Goal: Book appointment/travel/reservation

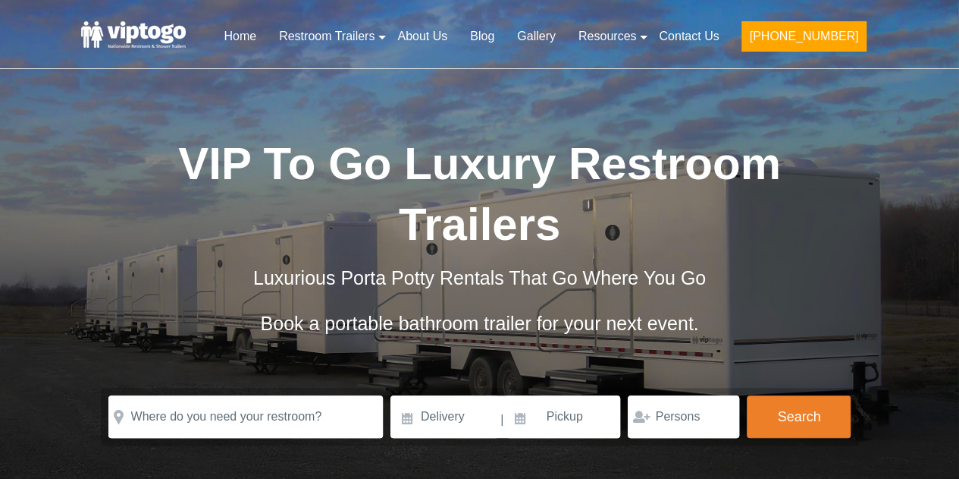
click at [212, 416] on ul "    " at bounding box center [168, 421] width 163 height 20
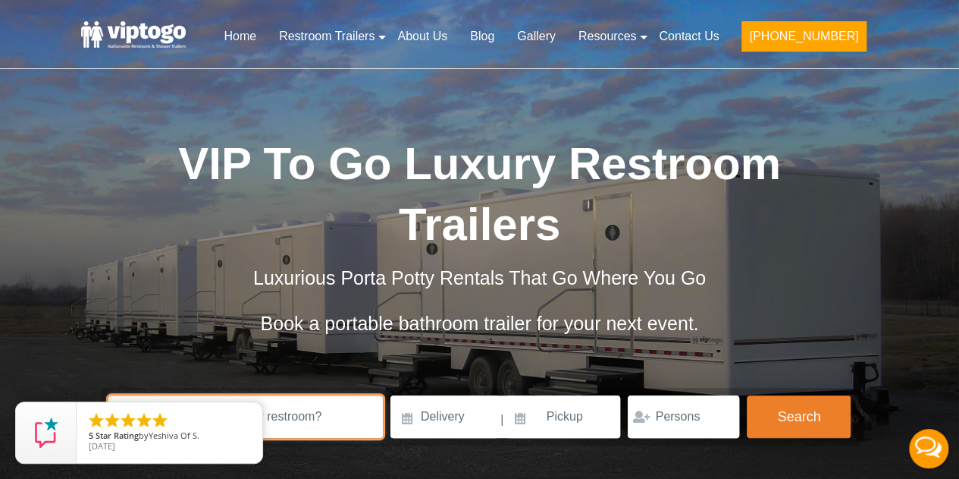
click at [292, 422] on input "text" at bounding box center [245, 416] width 275 height 42
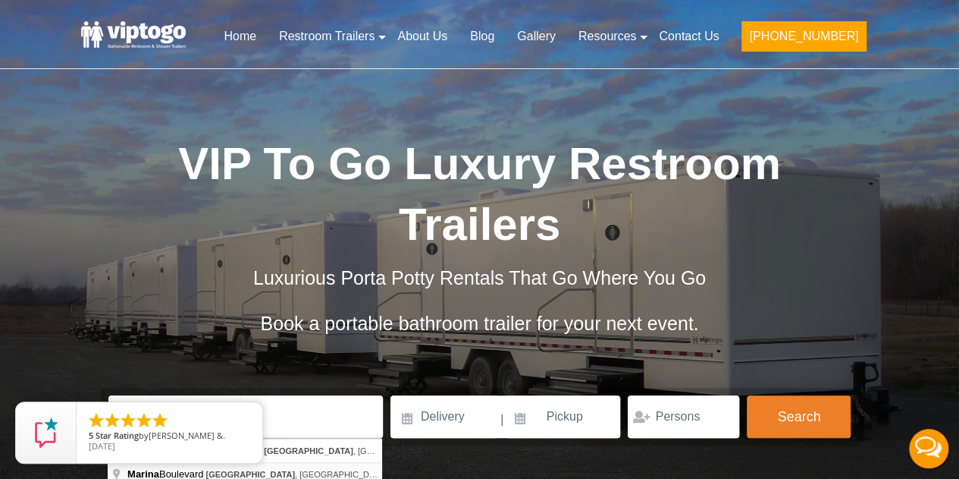
type input "[GEOGRAPHIC_DATA], [GEOGRAPHIC_DATA], [GEOGRAPHIC_DATA]"
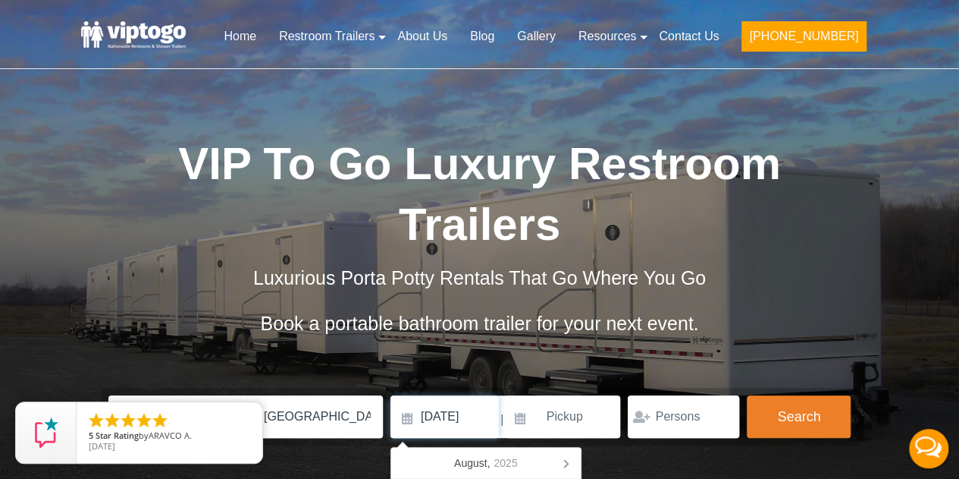
type input "[DATE]"
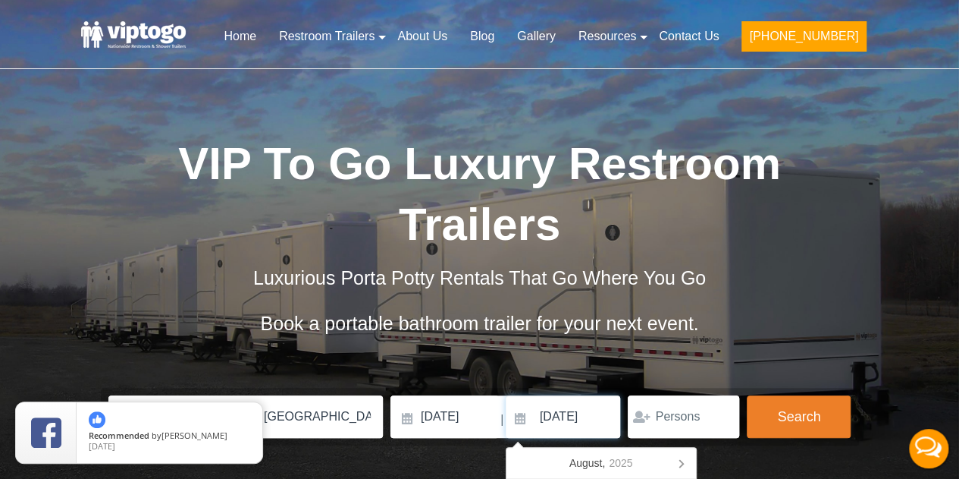
type input "[DATE]"
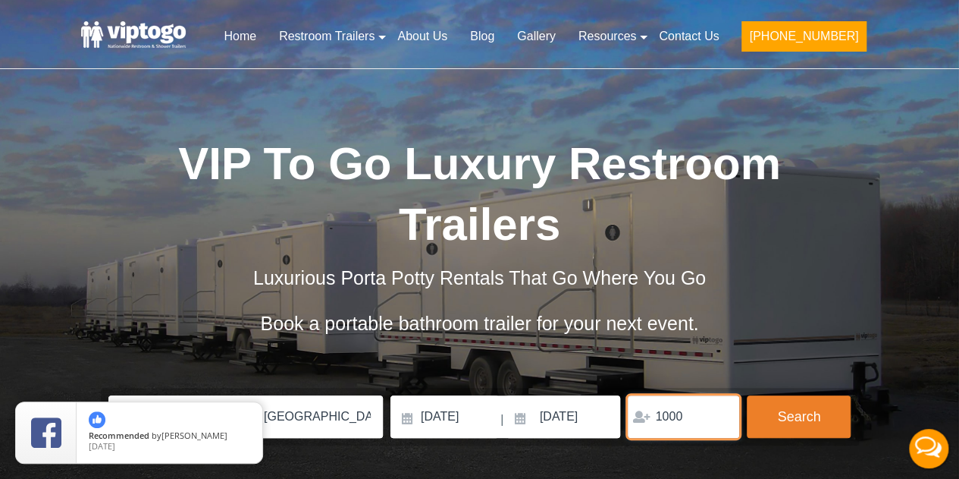
type input "1000"
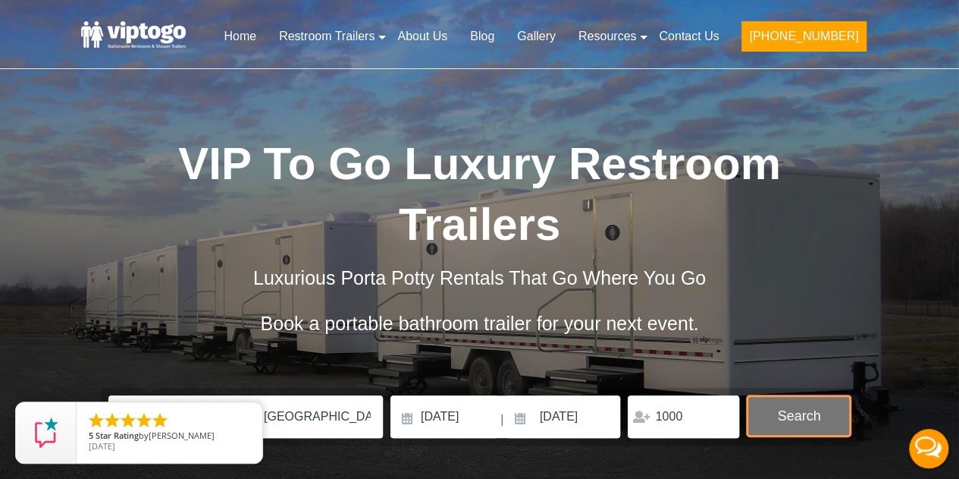
click at [803, 410] on button "Search" at bounding box center [799, 415] width 104 height 41
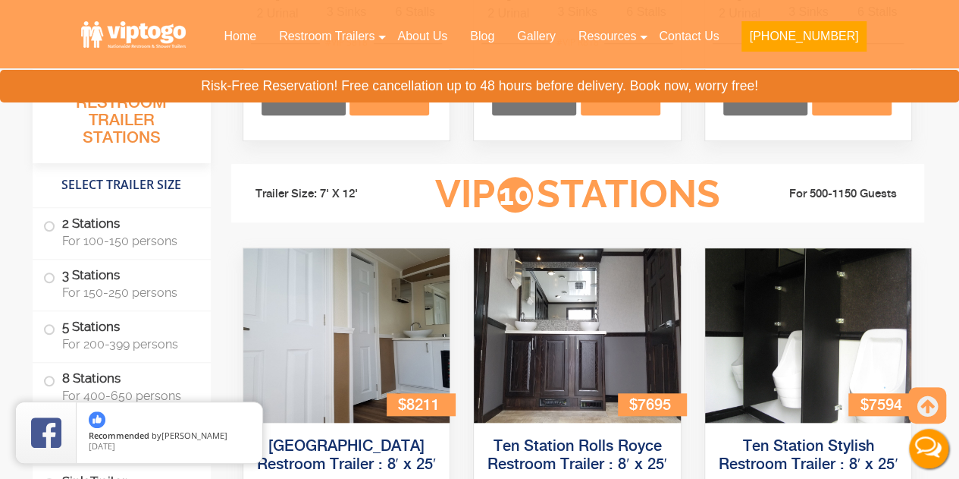
scroll to position [3423, 0]
